Goal: Transaction & Acquisition: Purchase product/service

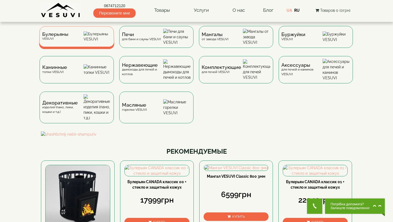
click at [72, 36] on div "Булерьяны VESUVI" at bounding box center [76, 36] width 75 height 20
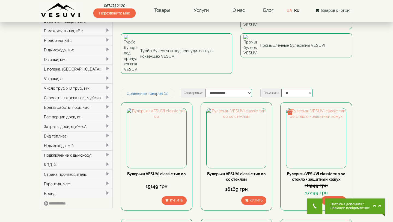
scroll to position [76, 0]
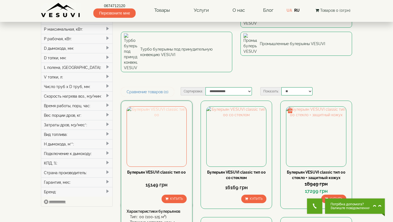
click at [156, 107] on img at bounding box center [157, 137] width 60 height 60
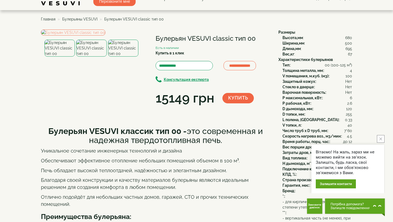
scroll to position [10, 0]
